Goal: Find specific page/section: Find specific page/section

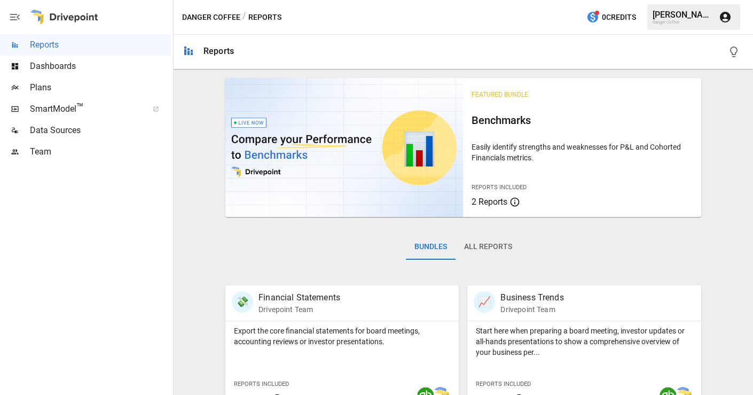
click at [53, 65] on span "Dashboards" at bounding box center [100, 66] width 141 height 13
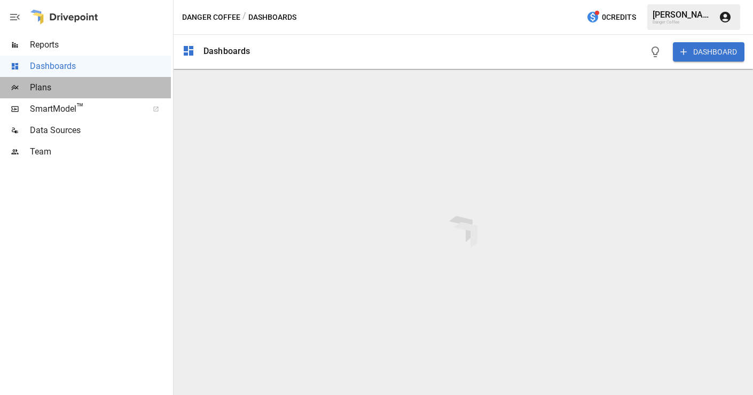
click at [83, 92] on span "Plans" at bounding box center [100, 87] width 141 height 13
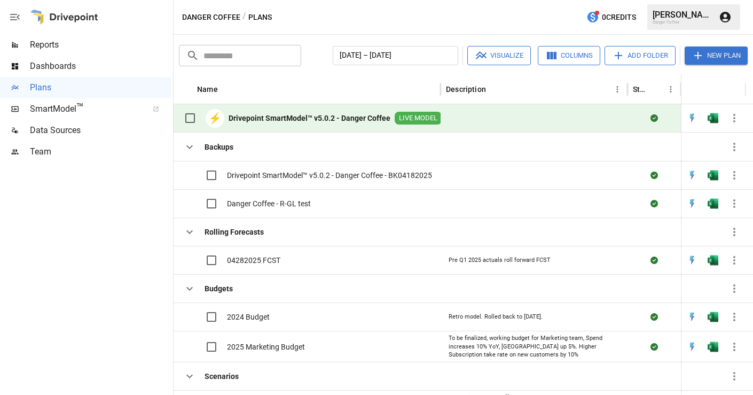
click at [316, 117] on b "Drivepoint SmartModel™ v5.0.2 - Danger Coffee" at bounding box center [310, 118] width 162 height 11
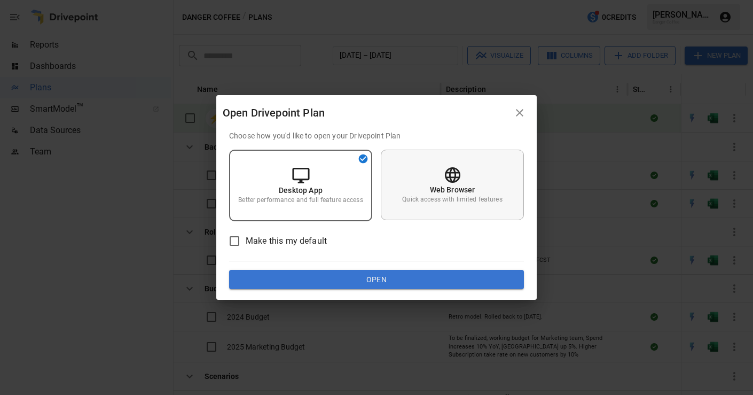
click at [452, 185] on p "Web Browser" at bounding box center [452, 189] width 45 height 11
click at [422, 283] on button "Open" at bounding box center [376, 279] width 295 height 19
